Goal: Contribute content: Add original content to the website for others to see

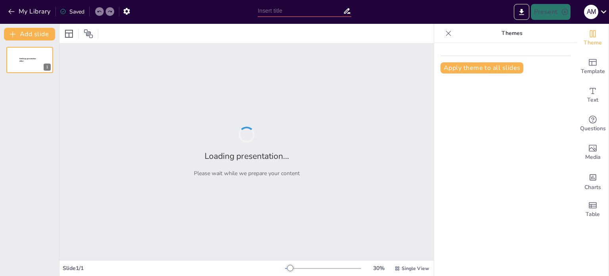
type input "Tipos de Pensamiento: Análisis y Aplicaciones en la Cognición Humana"
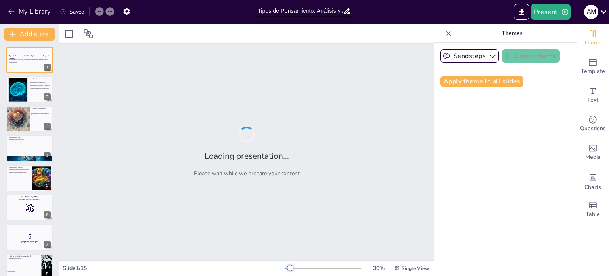
checkbox input "true"
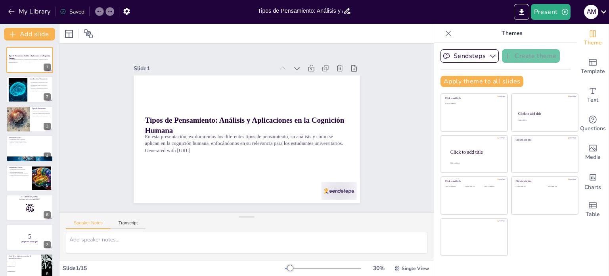
checkbox input "true"
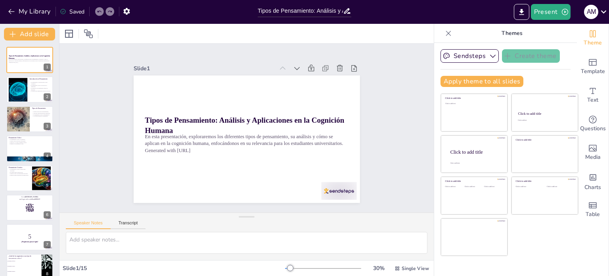
checkbox input "true"
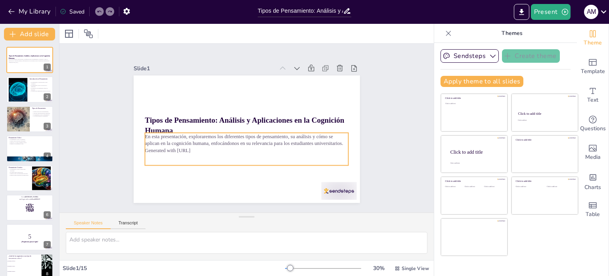
checkbox input "true"
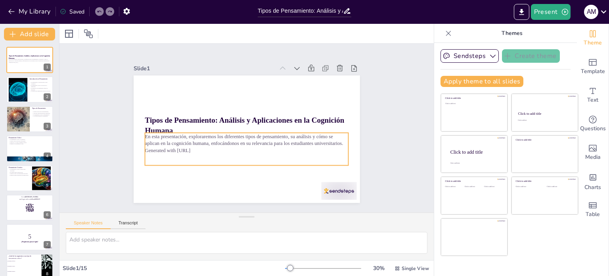
checkbox input "true"
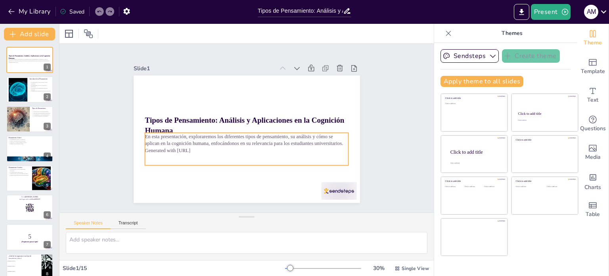
checkbox input "true"
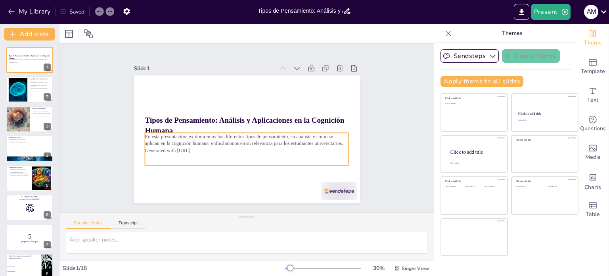
checkbox input "true"
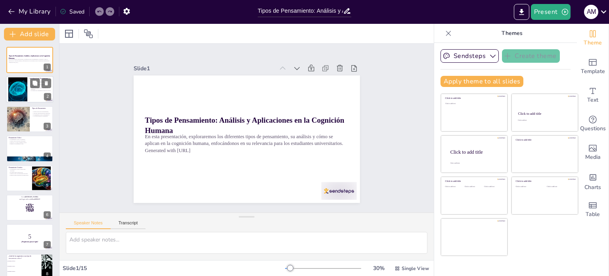
checkbox input "true"
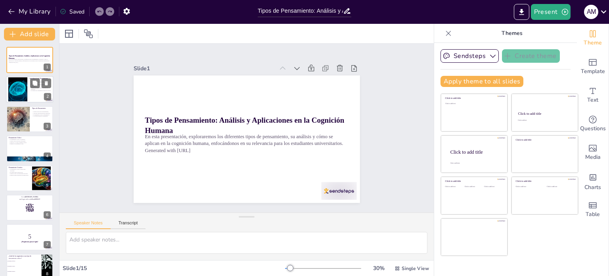
checkbox input "true"
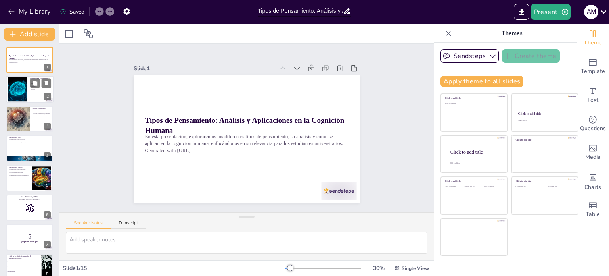
checkbox input "true"
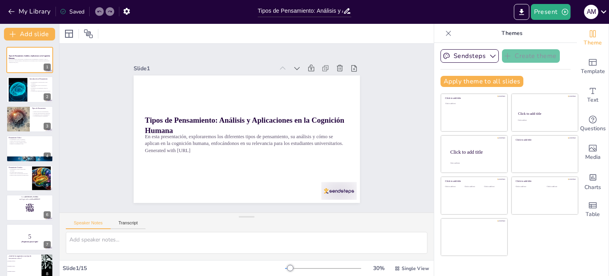
checkbox input "true"
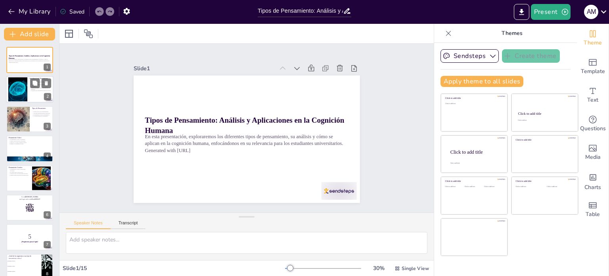
checkbox input "true"
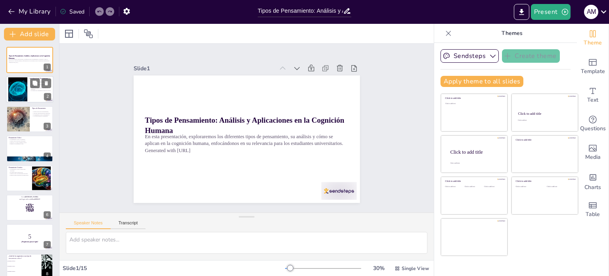
checkbox input "true"
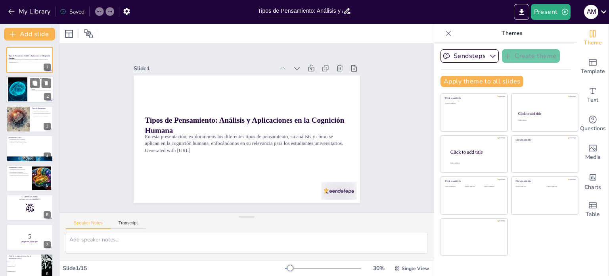
checkbox input "true"
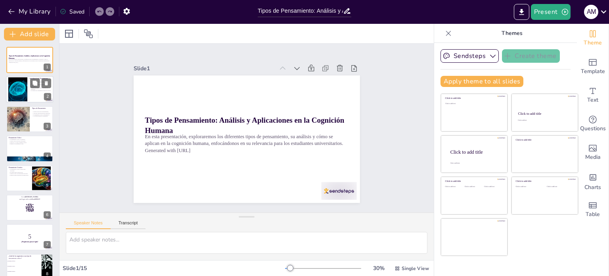
click at [16, 92] on div at bounding box center [18, 89] width 37 height 24
type textarea "El pensamiento es la base de la toma de decisiones y la resolución de problemas…"
checkbox input "true"
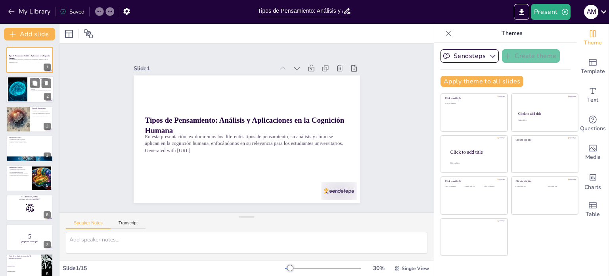
checkbox input "true"
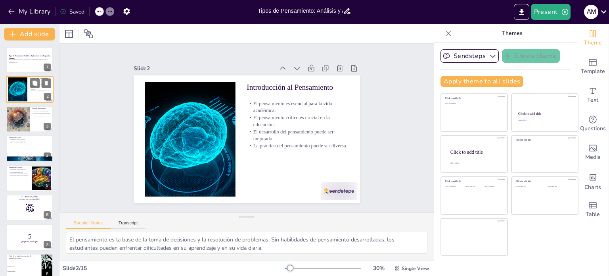
checkbox input "true"
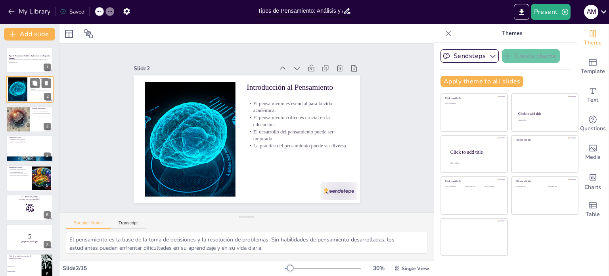
checkbox input "true"
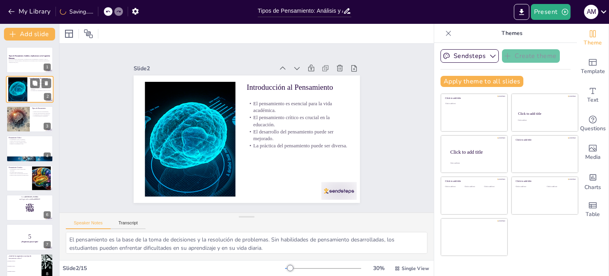
checkbox input "true"
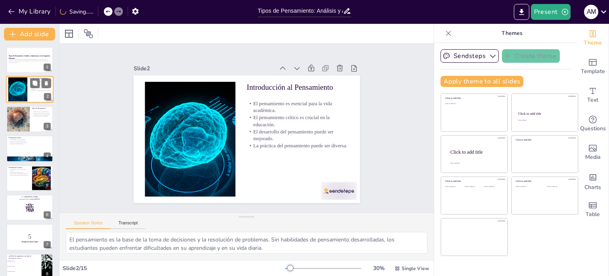
checkbox input "true"
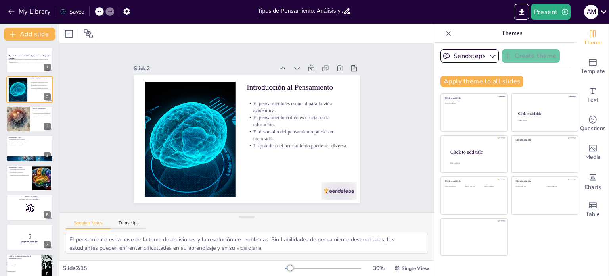
checkbox input "true"
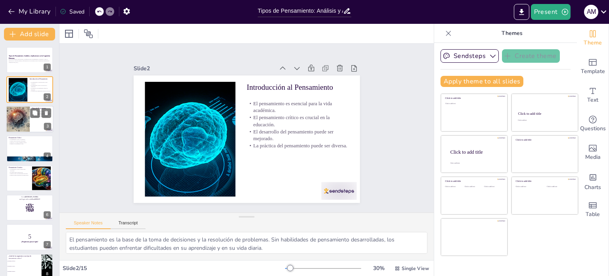
checkbox input "true"
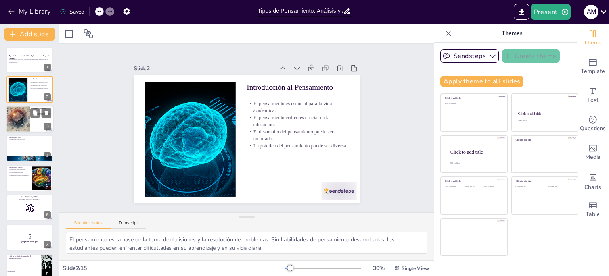
checkbox input "true"
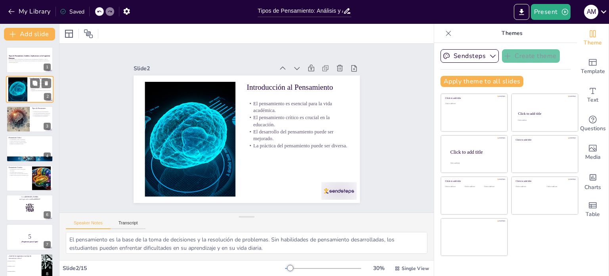
checkbox input "true"
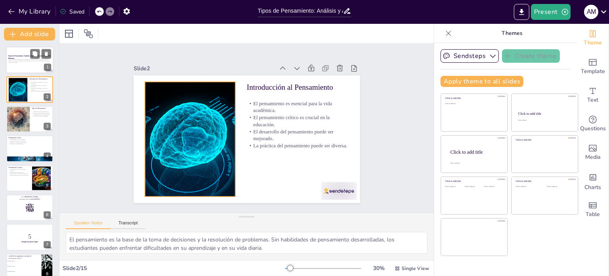
checkbox input "true"
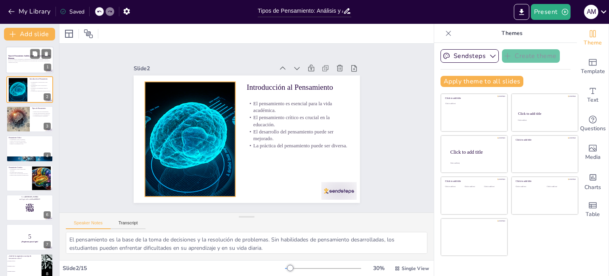
checkbox input "true"
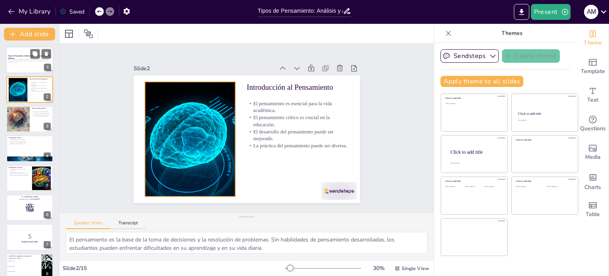
checkbox input "true"
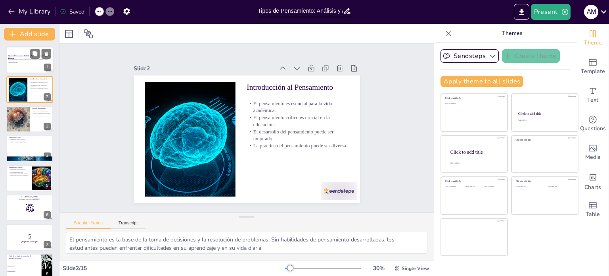
checkbox input "true"
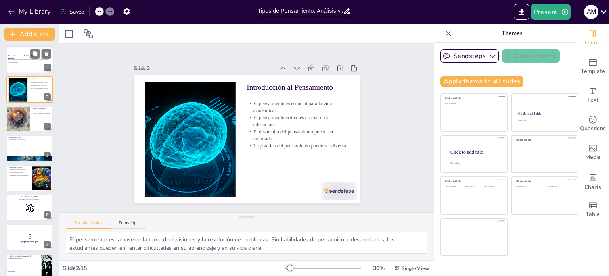
click at [26, 65] on div "En esta presentación, exploraremos los diferentes tipos de pensamiento, su anál…" at bounding box center [29, 62] width 43 height 7
checkbox input "true"
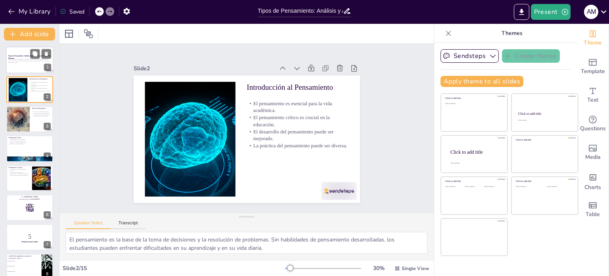
checkbox input "true"
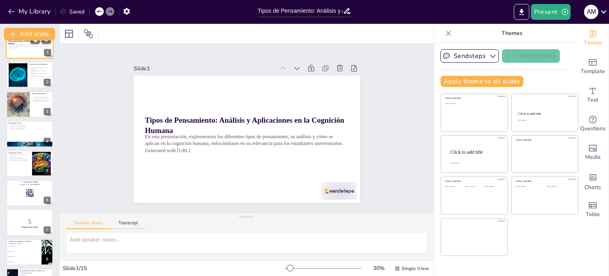
checkbox input "true"
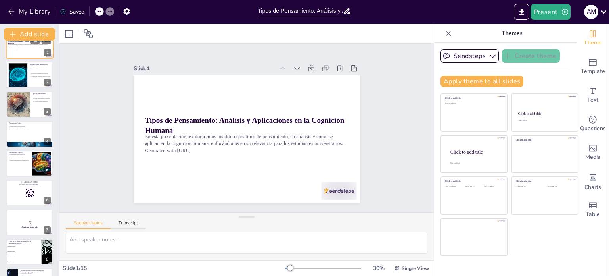
scroll to position [16, 0]
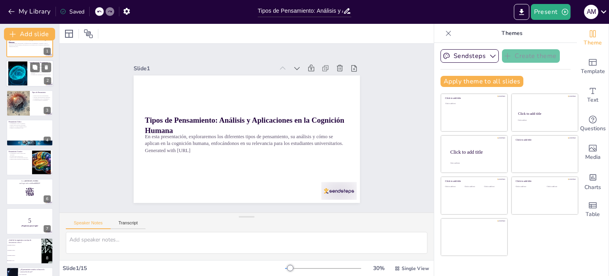
click at [25, 74] on div at bounding box center [18, 74] width 37 height 24
type textarea "El pensamiento es la base de la toma de decisiones y la resolución de problemas…"
checkbox input "true"
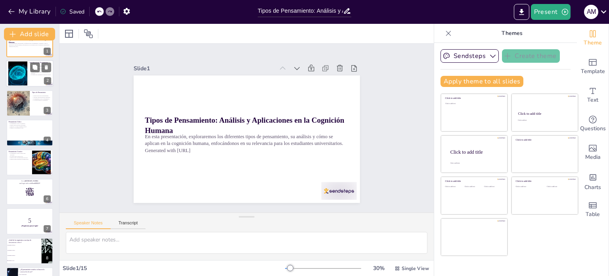
checkbox input "true"
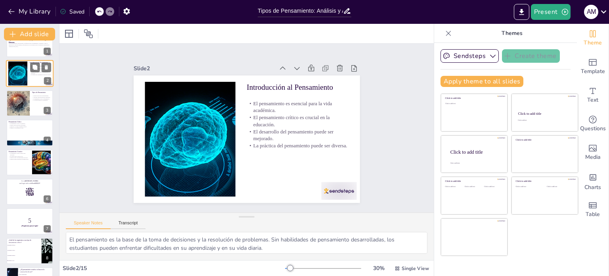
scroll to position [0, 0]
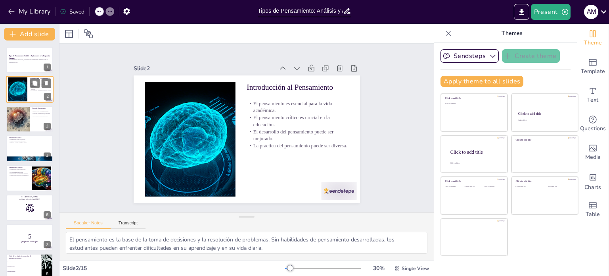
checkbox input "true"
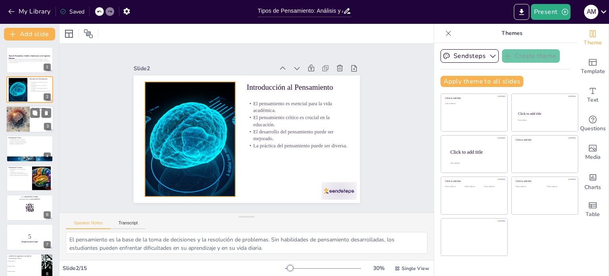
checkbox input "true"
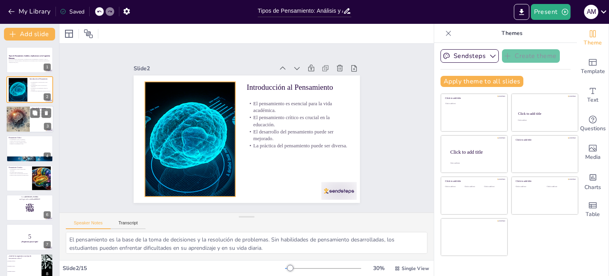
checkbox input "true"
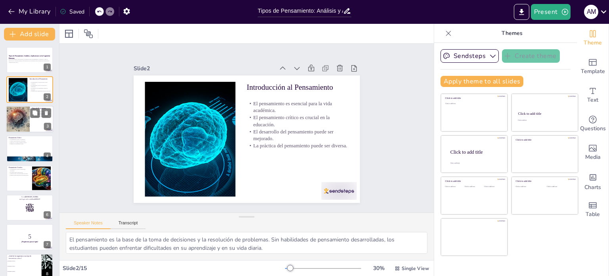
click at [27, 114] on div at bounding box center [17, 119] width 47 height 27
type textarea "La diversidad en los tipos de pensamiento permite a los estudiantes abordar pro…"
checkbox input "true"
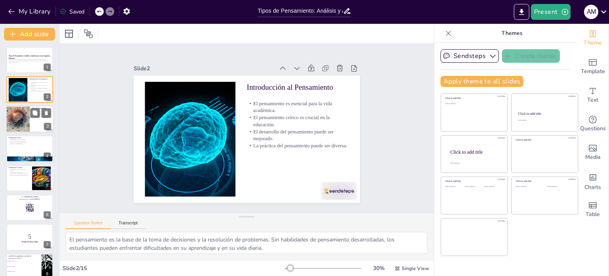
checkbox input "true"
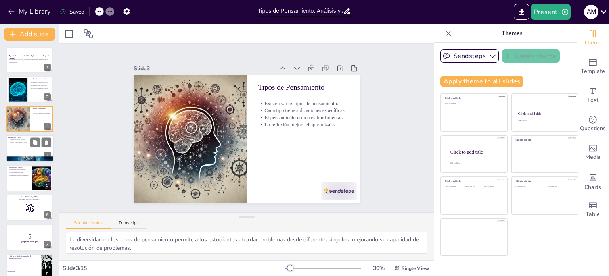
checkbox input "true"
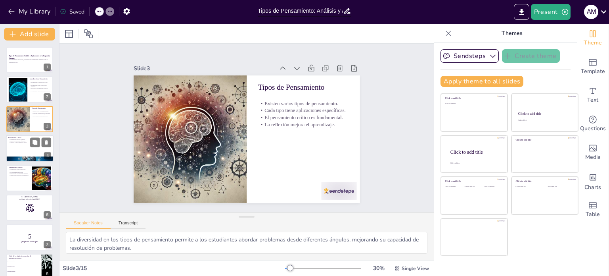
checkbox input "true"
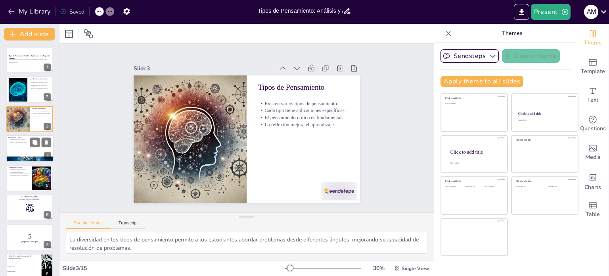
checkbox input "true"
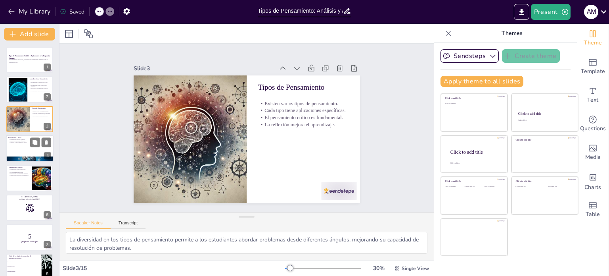
checkbox input "true"
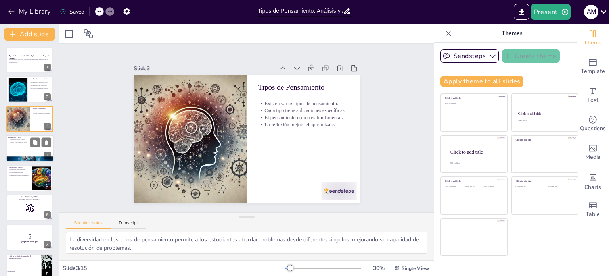
checkbox input "true"
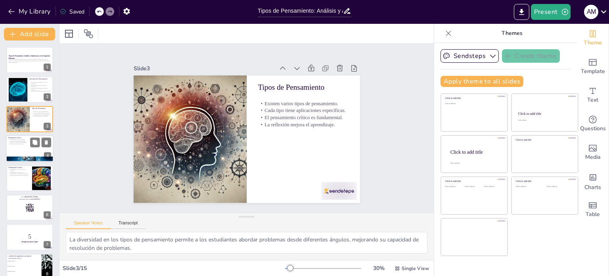
click at [25, 149] on div at bounding box center [30, 148] width 48 height 27
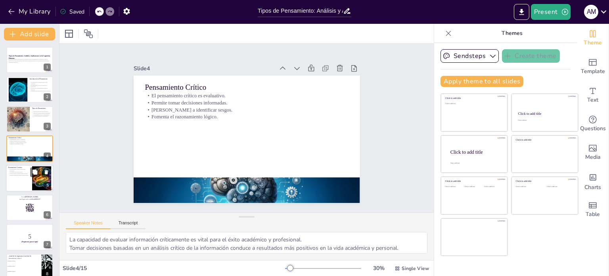
click at [24, 185] on div at bounding box center [30, 178] width 48 height 27
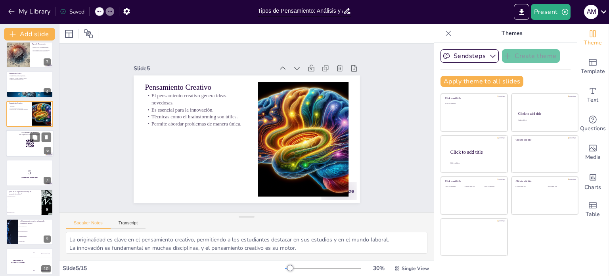
click at [22, 145] on div at bounding box center [30, 143] width 48 height 27
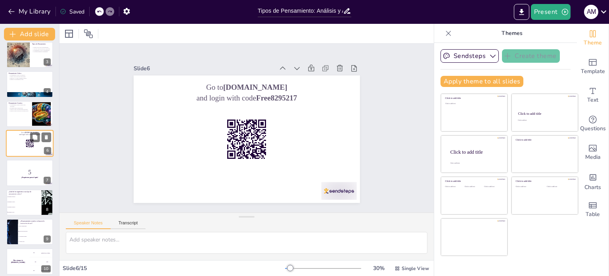
scroll to position [49, 0]
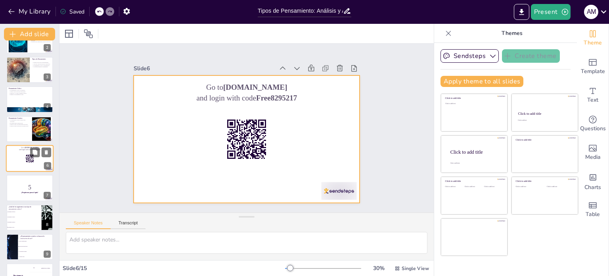
click at [21, 169] on div at bounding box center [30, 158] width 48 height 27
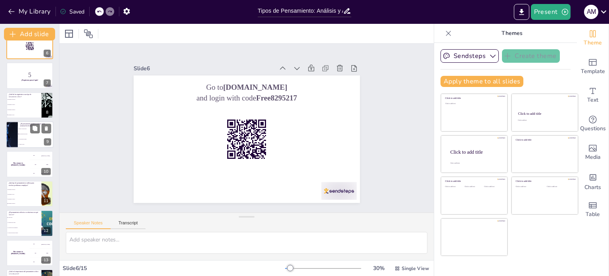
click at [21, 133] on span "Soluciones innovadoras" at bounding box center [36, 133] width 34 height 1
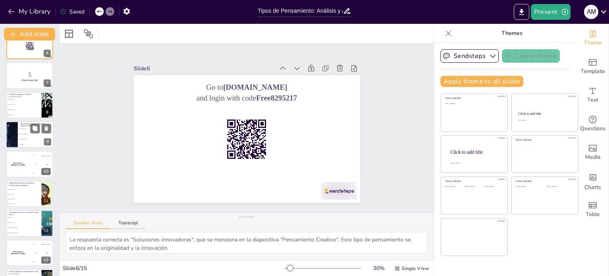
scroll to position [138, 0]
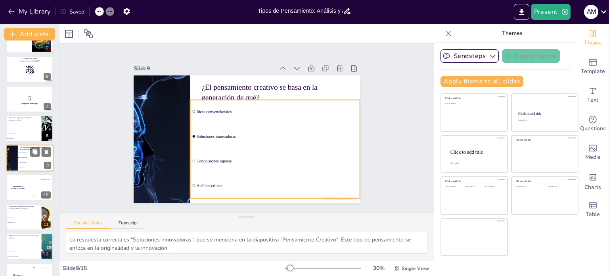
click at [22, 165] on li "Conclusiones rápidas" at bounding box center [36, 162] width 36 height 5
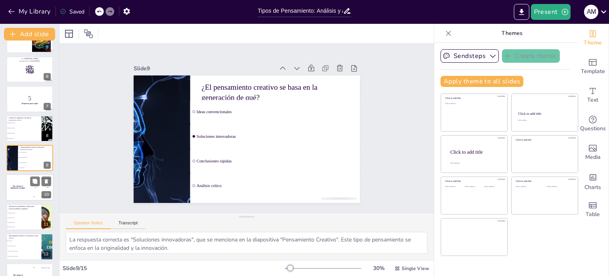
click at [24, 192] on div "The winner is [PERSON_NAME]" at bounding box center [18, 187] width 24 height 27
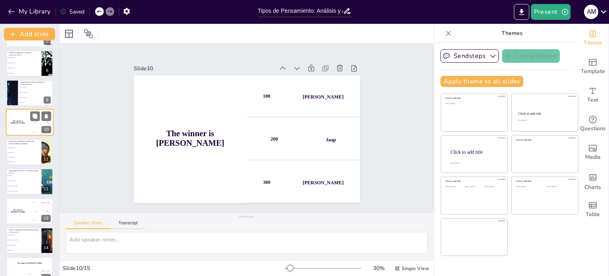
scroll to position [206, 0]
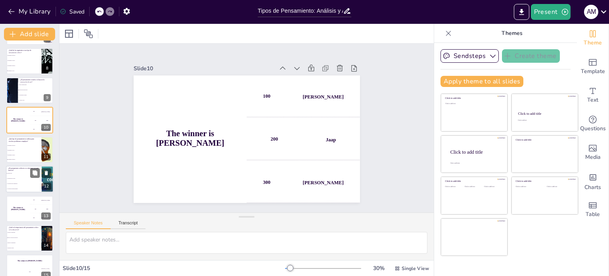
click at [24, 176] on li "La generación de ideas" at bounding box center [24, 178] width 36 height 5
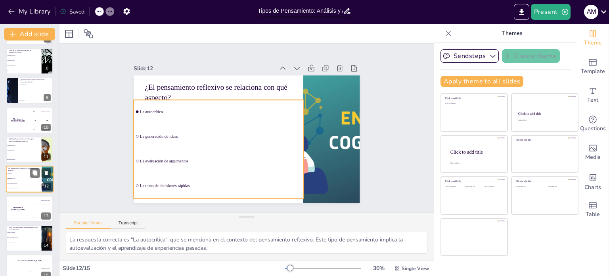
scroll to position [217, 0]
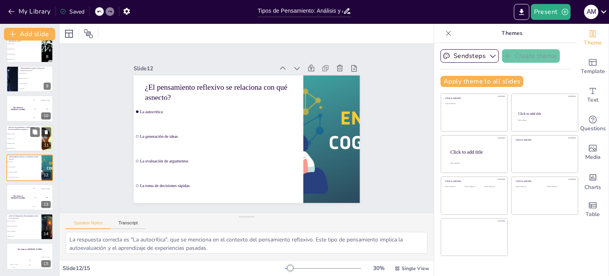
click at [23, 142] on li "Pensamiento creativo" at bounding box center [24, 143] width 36 height 5
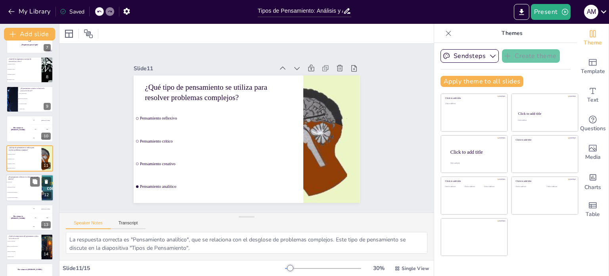
scroll to position [217, 0]
